Goal: Book appointment/travel/reservation

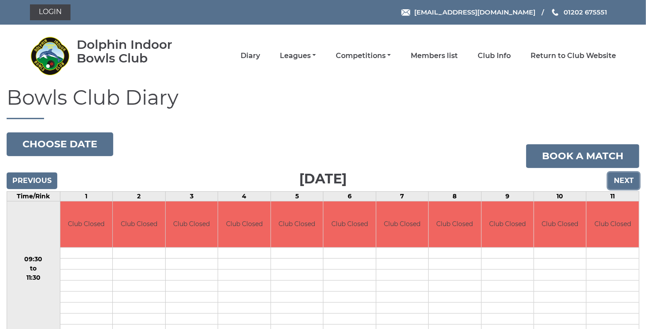
click at [621, 179] on input "Next" at bounding box center [623, 181] width 31 height 17
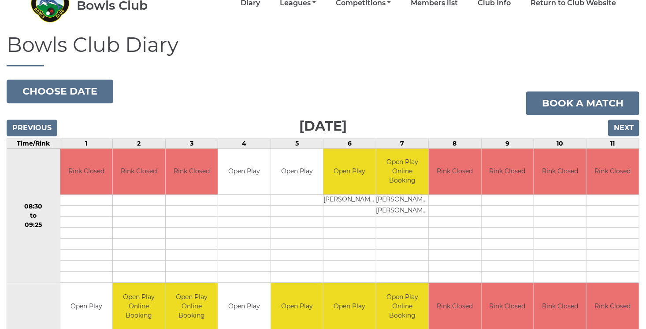
scroll to position [47, 0]
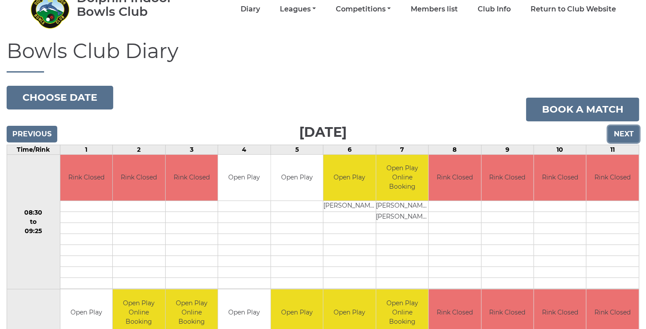
click at [624, 136] on input "Next" at bounding box center [623, 134] width 31 height 17
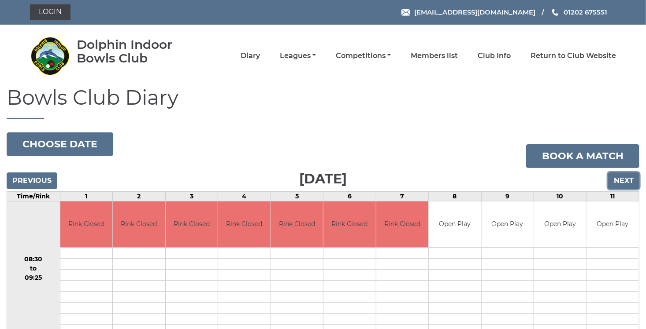
click at [621, 180] on input "Next" at bounding box center [623, 181] width 31 height 17
click at [632, 180] on input "Next" at bounding box center [623, 181] width 31 height 17
click at [625, 180] on input "Next" at bounding box center [623, 181] width 31 height 17
click at [629, 181] on input "Next" at bounding box center [623, 181] width 31 height 17
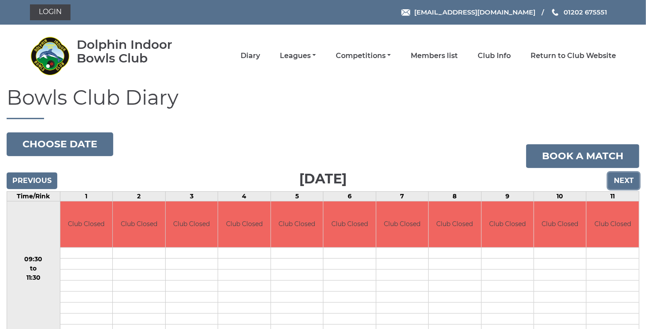
click at [625, 175] on input "Next" at bounding box center [623, 181] width 31 height 17
click at [628, 185] on input "Next" at bounding box center [623, 181] width 31 height 17
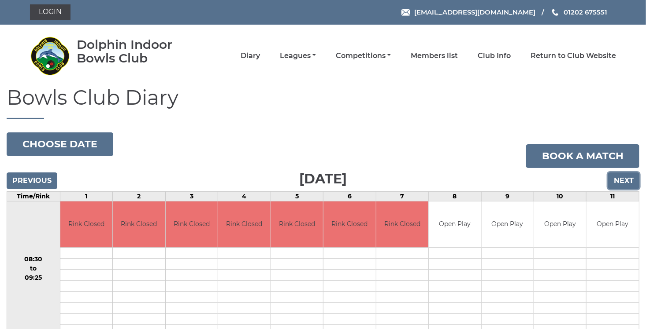
click at [627, 180] on input "Next" at bounding box center [623, 181] width 31 height 17
click at [625, 181] on input "Next" at bounding box center [623, 181] width 31 height 17
click at [628, 179] on input "Next" at bounding box center [623, 181] width 31 height 17
click at [624, 178] on input "Next" at bounding box center [623, 181] width 31 height 17
click at [621, 179] on input "Next" at bounding box center [623, 181] width 31 height 17
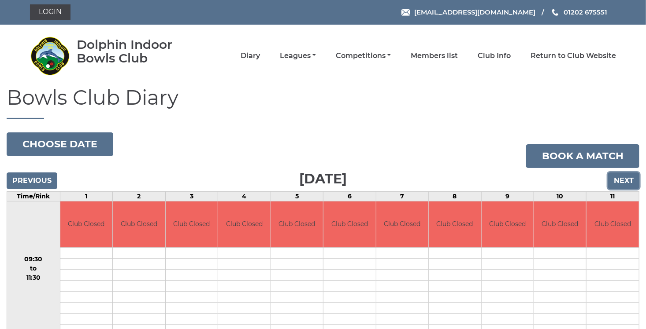
click at [621, 183] on input "Next" at bounding box center [623, 181] width 31 height 17
